Goal: Find specific page/section: Find specific page/section

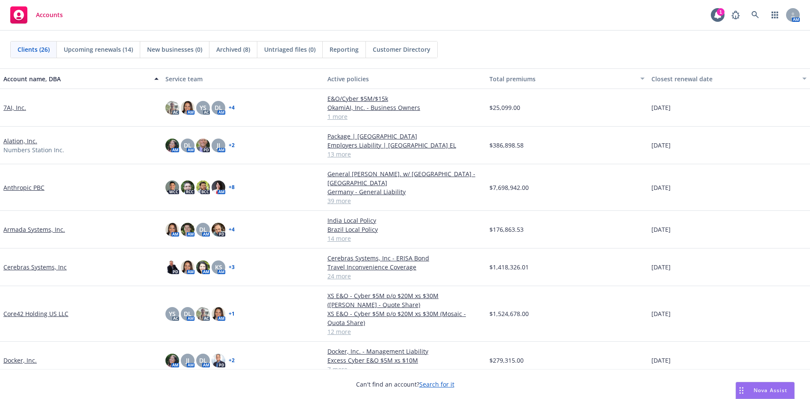
click at [20, 183] on link "Anthropic PBC" at bounding box center [23, 187] width 41 height 9
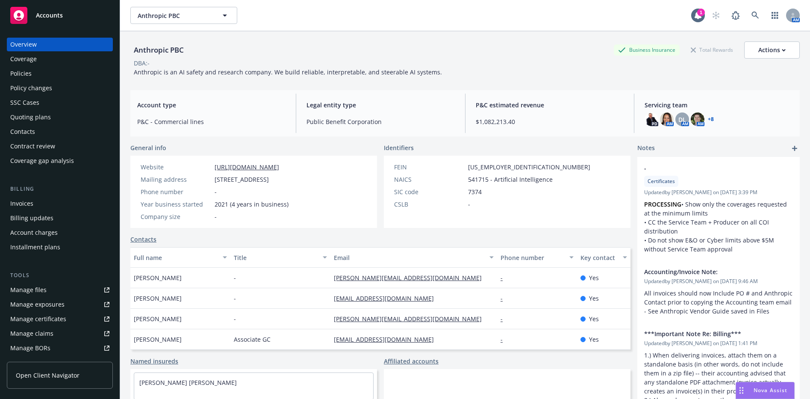
click at [22, 80] on div "Policies" at bounding box center [20, 74] width 21 height 14
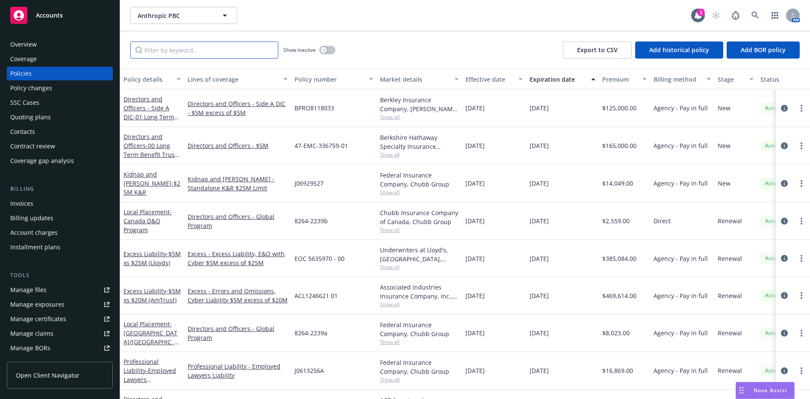
click at [206, 58] on input "Filter by keyword..." at bounding box center [204, 49] width 148 height 17
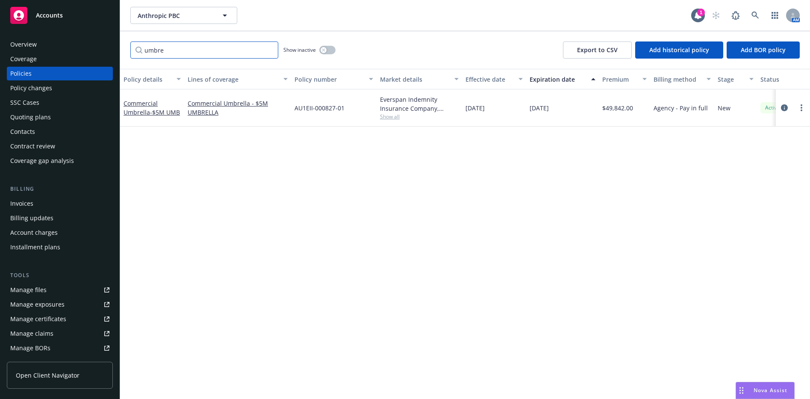
type input "umbre"
